Goal: Feedback & Contribution: Submit feedback/report problem

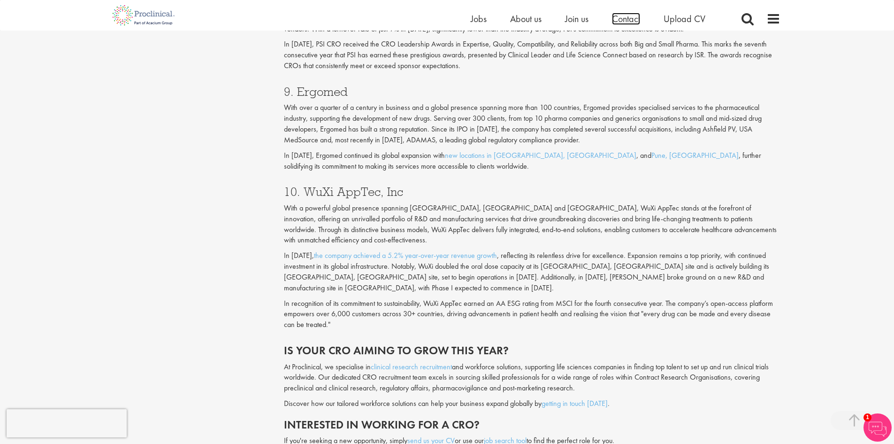
scroll to position [2154, 0]
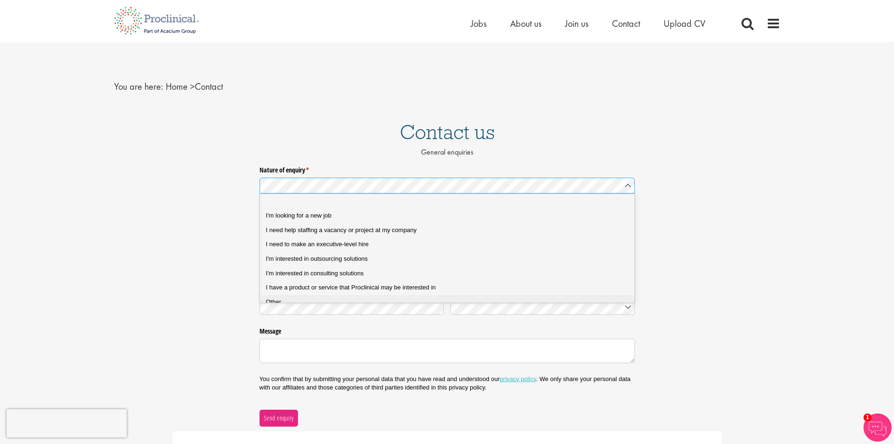
click at [298, 301] on div "Other" at bounding box center [451, 302] width 370 height 8
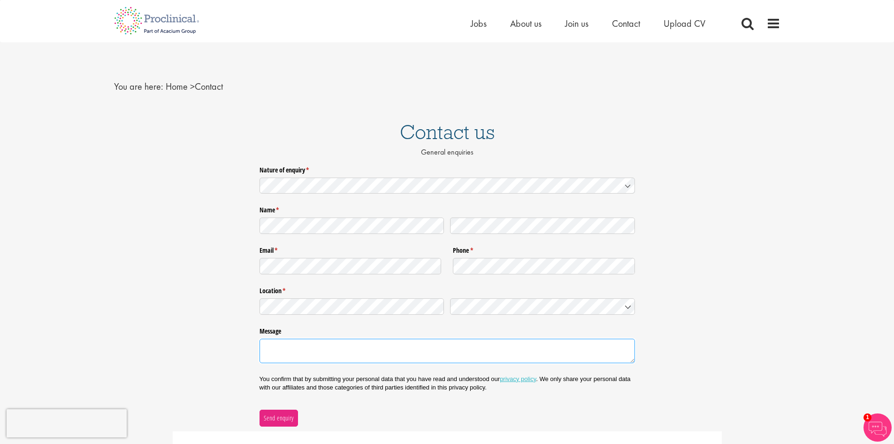
paste textarea "Hello Proclinical Team, I’m reaching out on behalf of the organizing committee …"
click at [314, 354] on textarea "Message" at bounding box center [447, 350] width 375 height 24
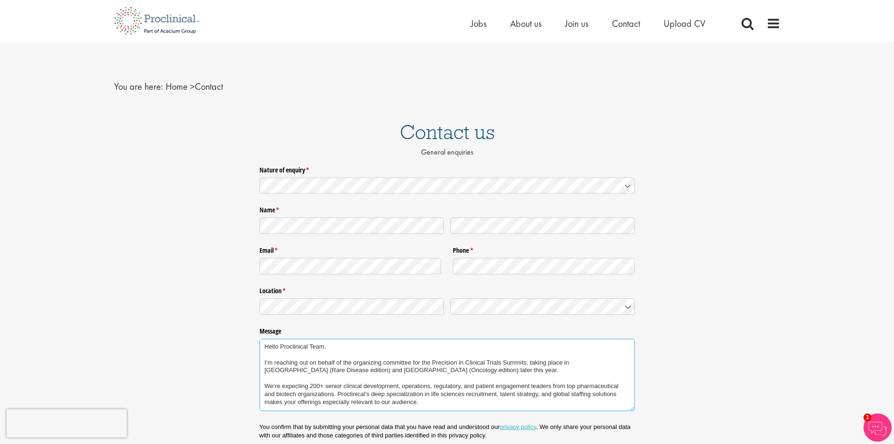
drag, startPoint x: 435, startPoint y: 352, endPoint x: 449, endPoint y: 375, distance: 27.0
click at [442, 373] on textarea "Hello Proclinical Team, I’m reaching out on behalf of the organizing committee …" at bounding box center [447, 374] width 375 height 72
click at [449, 375] on textarea "Hello Proclinical Team, I’m reaching out on behalf of the organizing committee …" at bounding box center [447, 374] width 375 height 72
drag, startPoint x: 601, startPoint y: 363, endPoint x: 309, endPoint y: 371, distance: 292.1
click at [309, 371] on textarea "Hello Proclinical Team, I’m reaching out on behalf of the organizing committee …" at bounding box center [447, 374] width 375 height 72
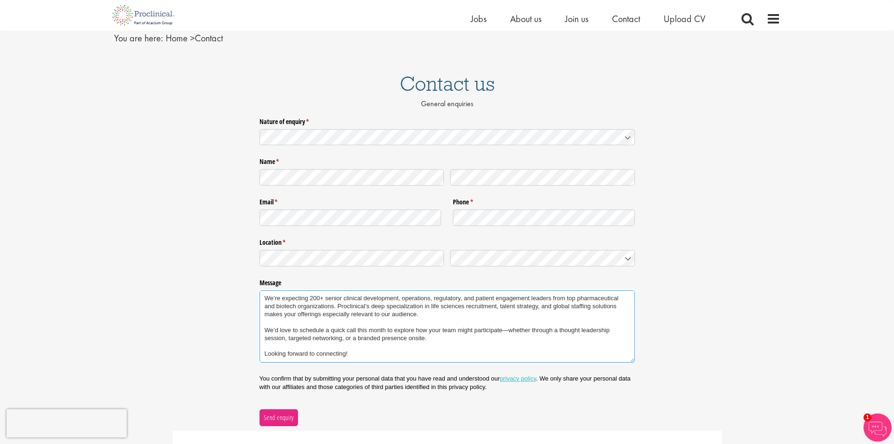
scroll to position [38, 0]
drag, startPoint x: 342, startPoint y: 375, endPoint x: 393, endPoint y: 375, distance: 50.7
click at [393, 375] on div "Nature of enquiry * (required) Name * (required) Email * (required) Phone * (re…" at bounding box center [447, 268] width 375 height 312
type textarea "Hello Proclinical Team, I’m reaching out on behalf of the organizing committee …"
click at [274, 417] on span "Send enquiry" at bounding box center [278, 415] width 31 height 10
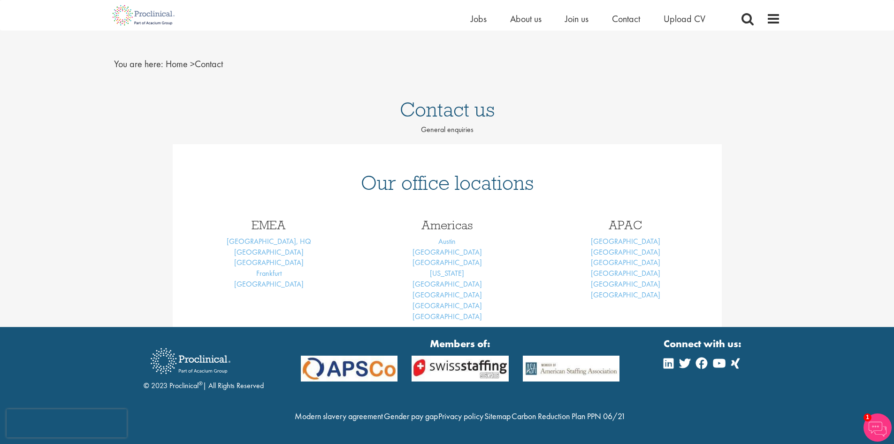
scroll to position [31, 0]
